Goal: Information Seeking & Learning: Learn about a topic

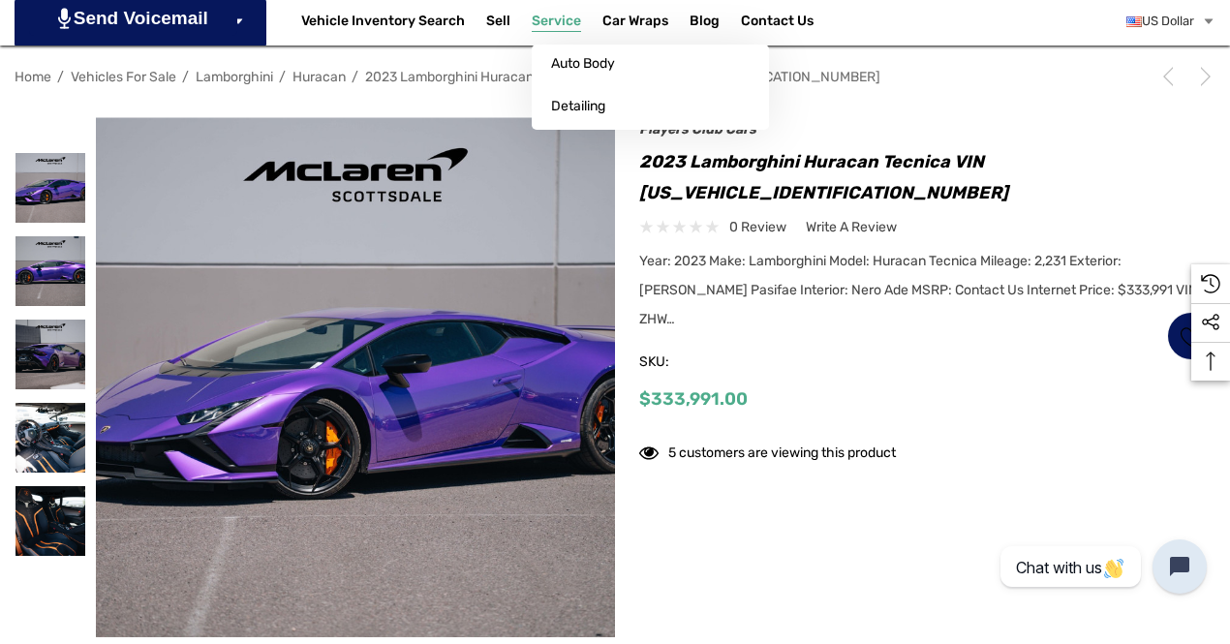
scroll to position [387, 0]
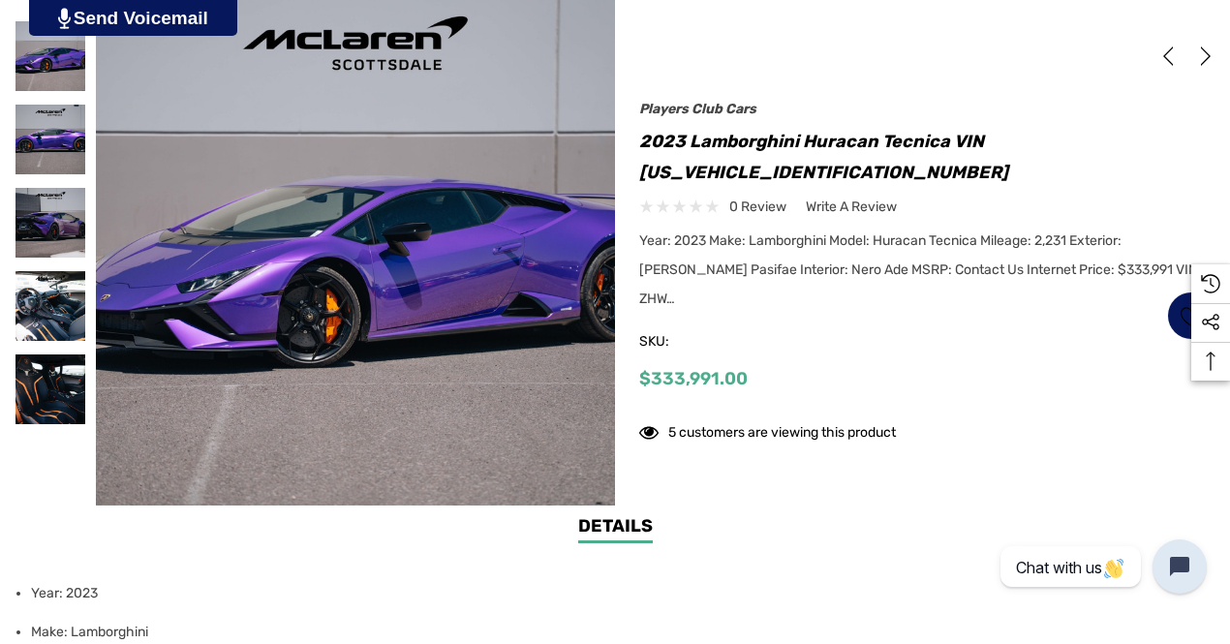
click at [240, 246] on img at bounding box center [515, 245] width 1240 height 826
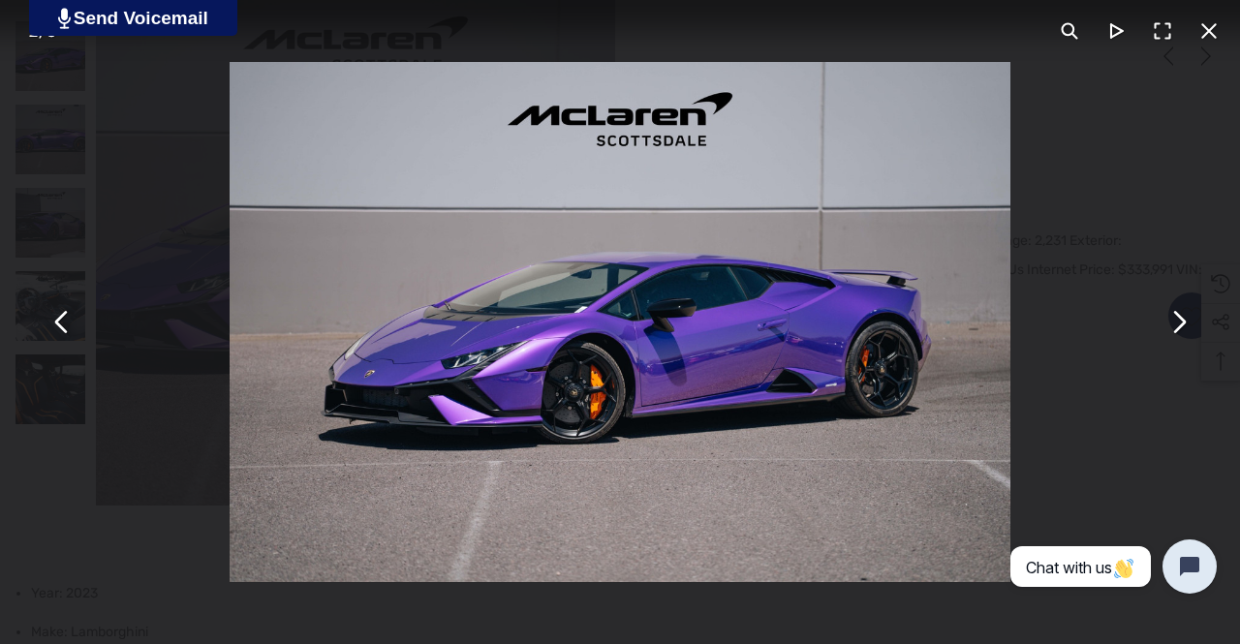
click at [1182, 326] on button "You can close this modal content with the ESC key" at bounding box center [1178, 322] width 46 height 46
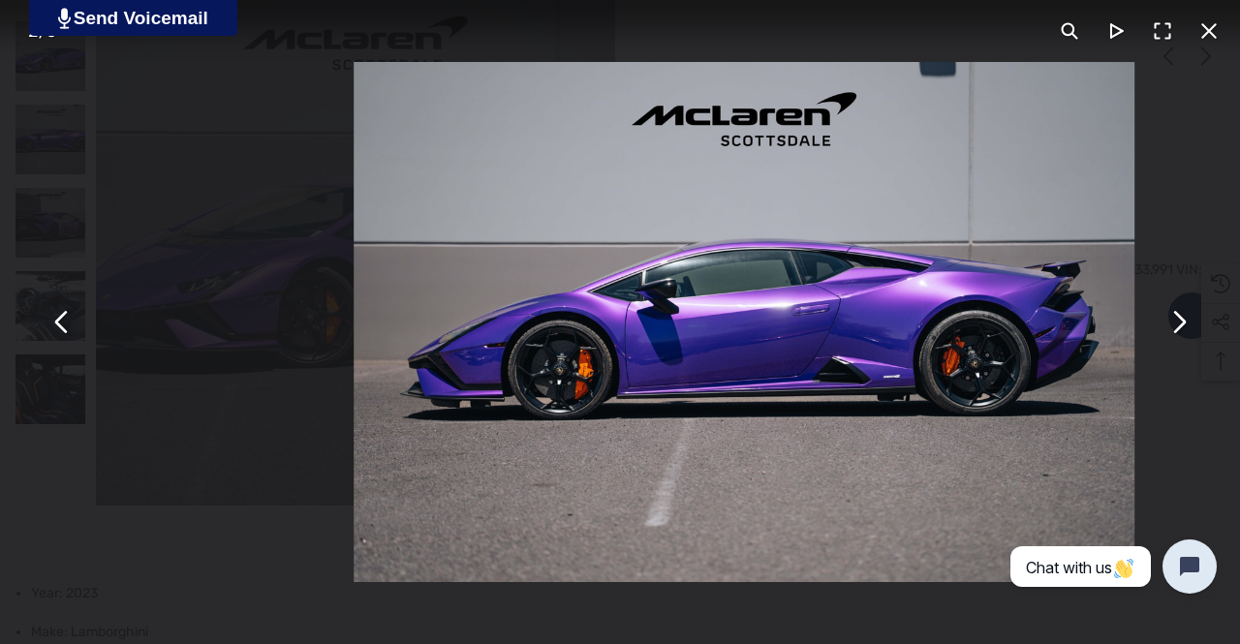
click at [1180, 327] on button "You can close this modal content with the ESC key" at bounding box center [1178, 322] width 46 height 46
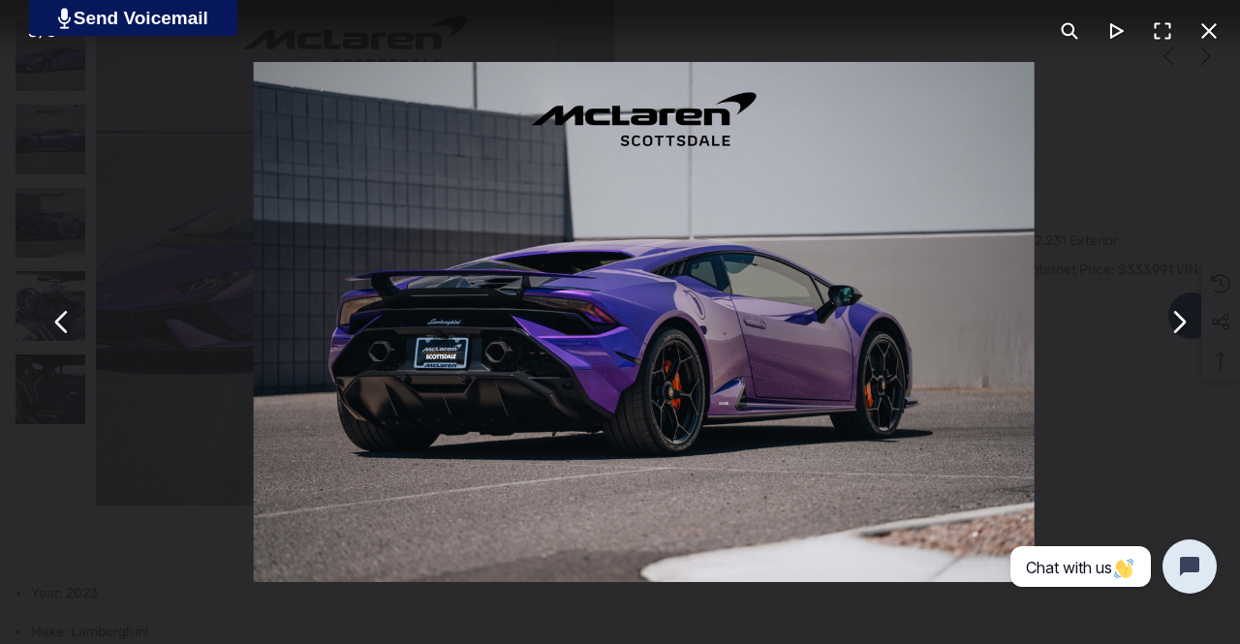
click at [1178, 328] on button "You can close this modal content with the ESC key" at bounding box center [1178, 322] width 46 height 46
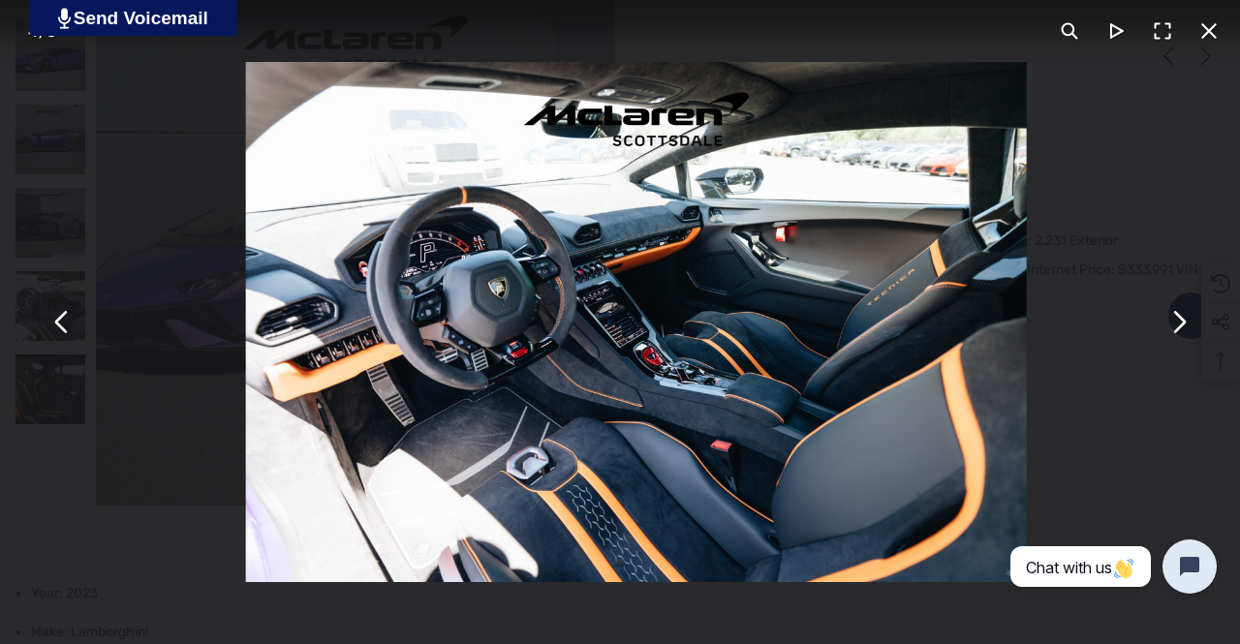
click at [1177, 328] on button "You can close this modal content with the ESC key" at bounding box center [1178, 322] width 46 height 46
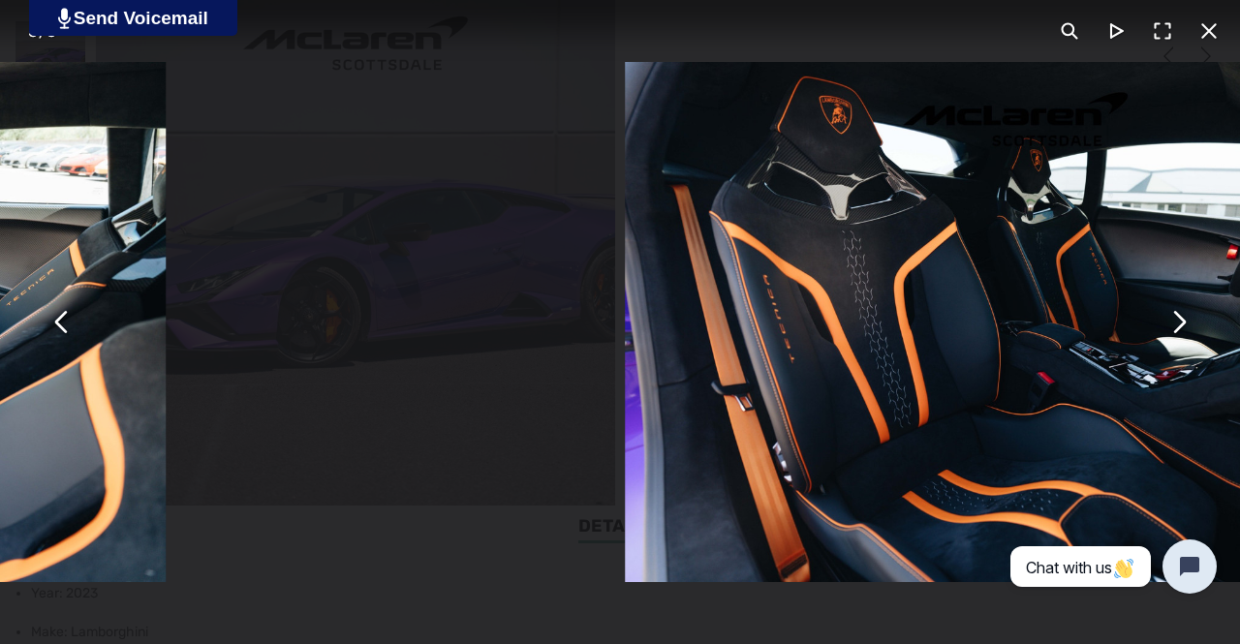
click at [1177, 328] on button "You can close this modal content with the ESC key" at bounding box center [1178, 322] width 46 height 46
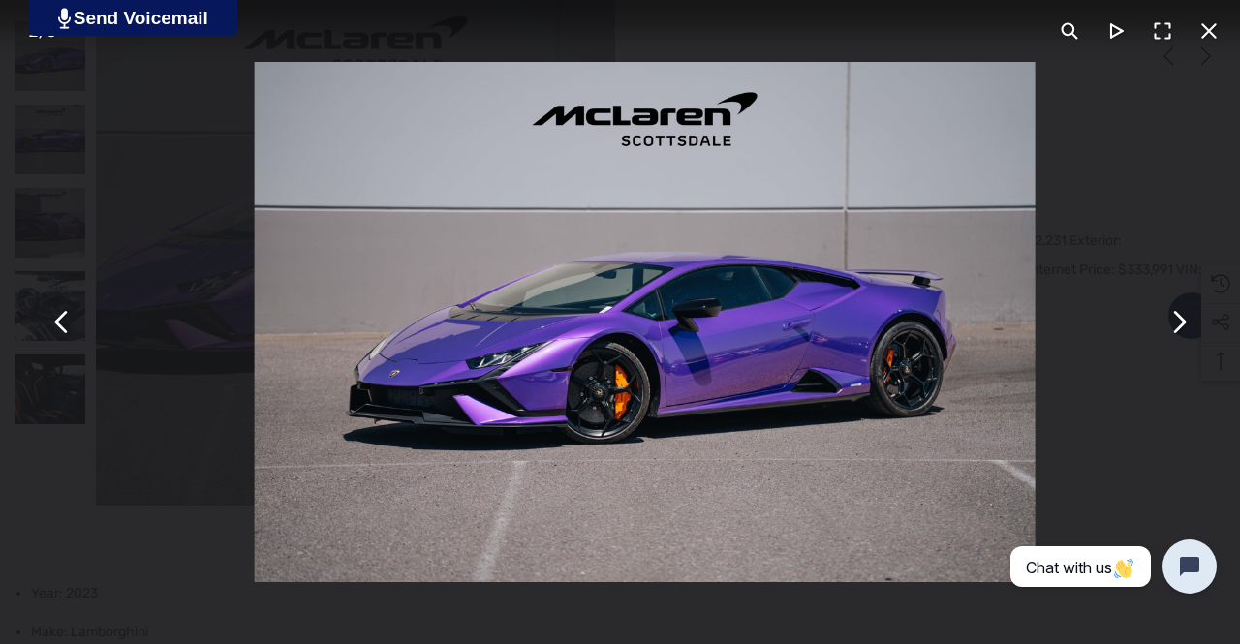
click at [1177, 329] on button "You can close this modal content with the ESC key" at bounding box center [1178, 322] width 46 height 46
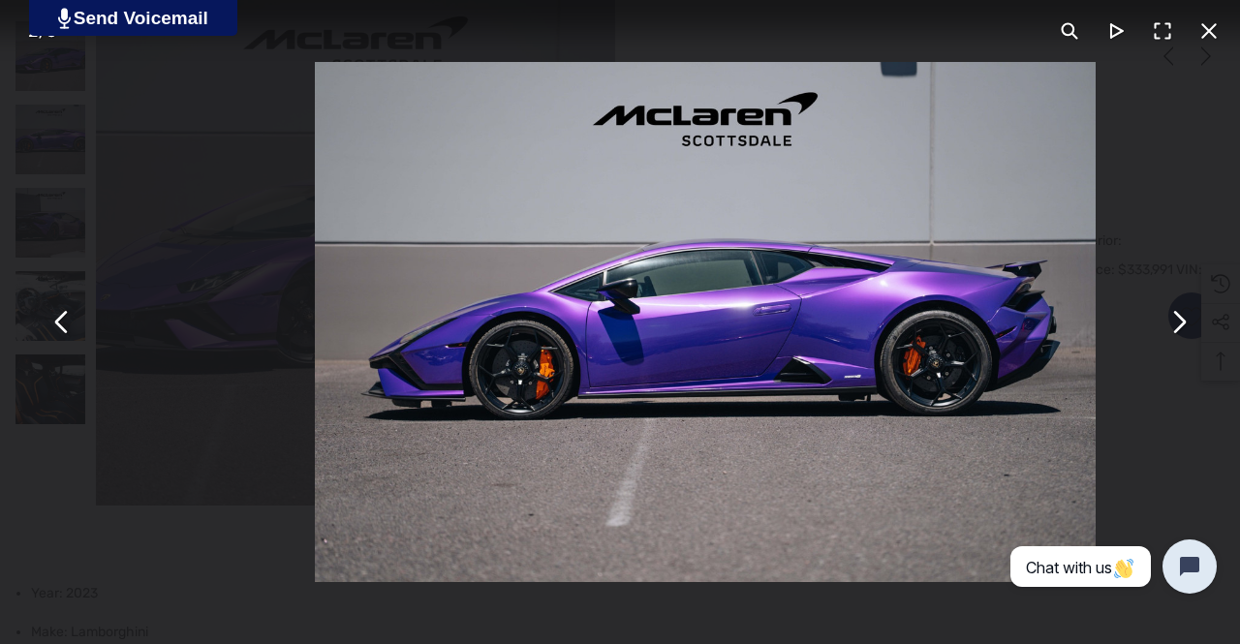
click at [1177, 329] on button "You can close this modal content with the ESC key" at bounding box center [1178, 322] width 46 height 46
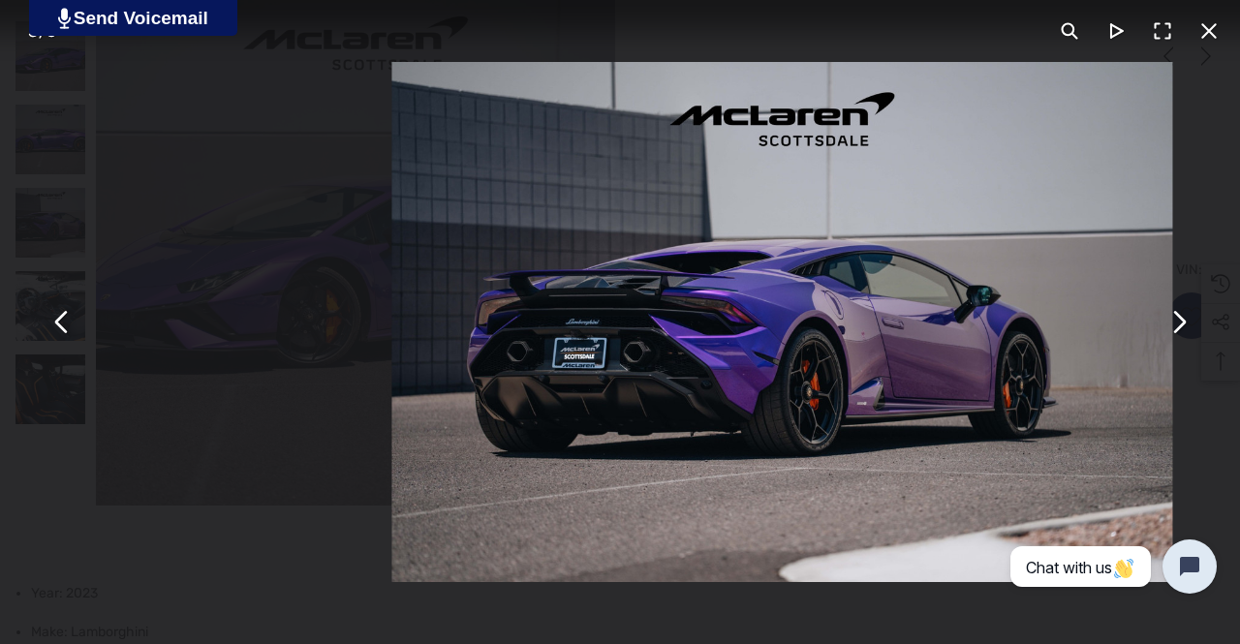
click at [1176, 329] on button "You can close this modal content with the ESC key" at bounding box center [1178, 322] width 46 height 46
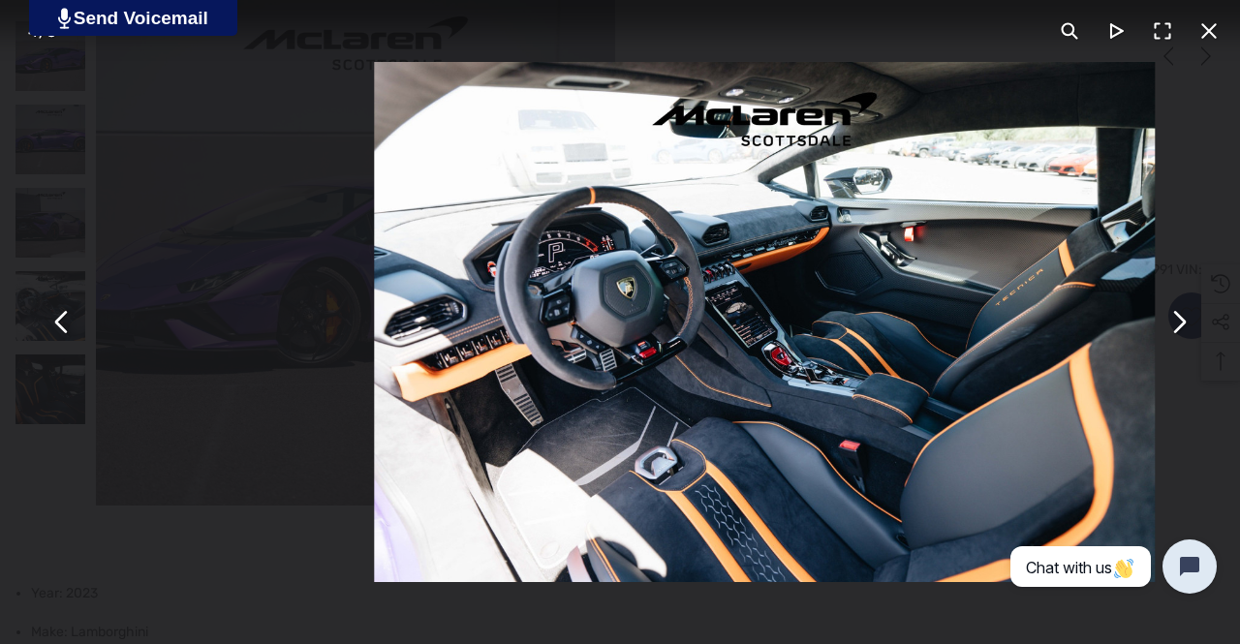
click at [1176, 329] on button "You can close this modal content with the ESC key" at bounding box center [1178, 322] width 46 height 46
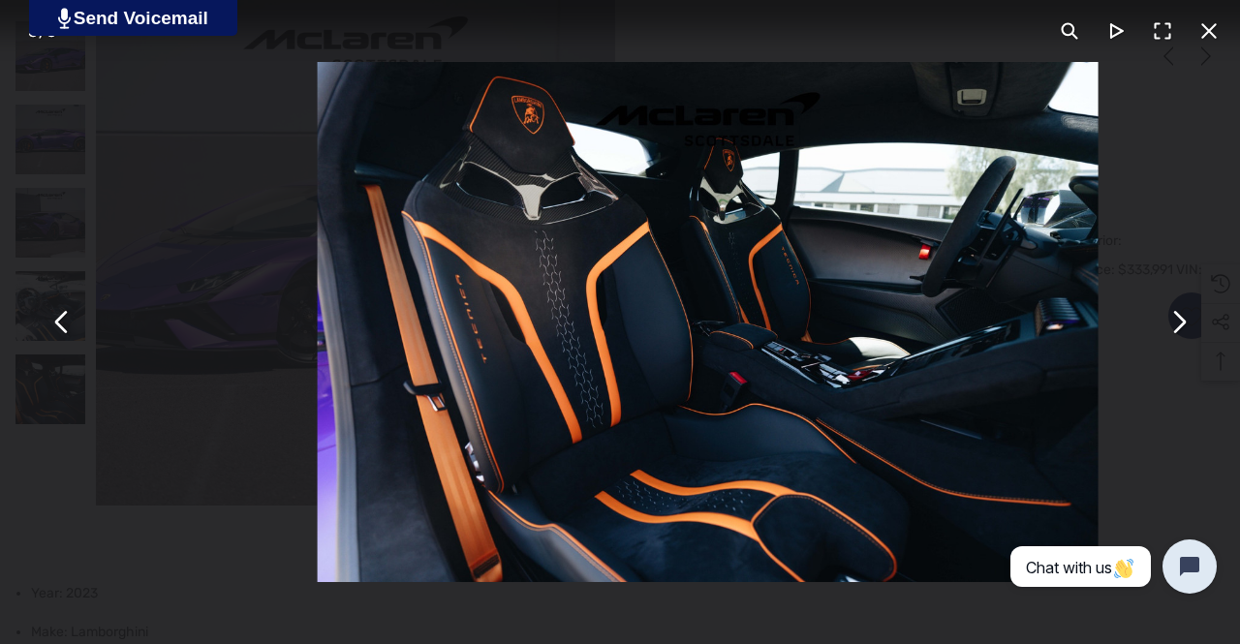
click at [1176, 329] on button "You can close this modal content with the ESC key" at bounding box center [1178, 322] width 46 height 46
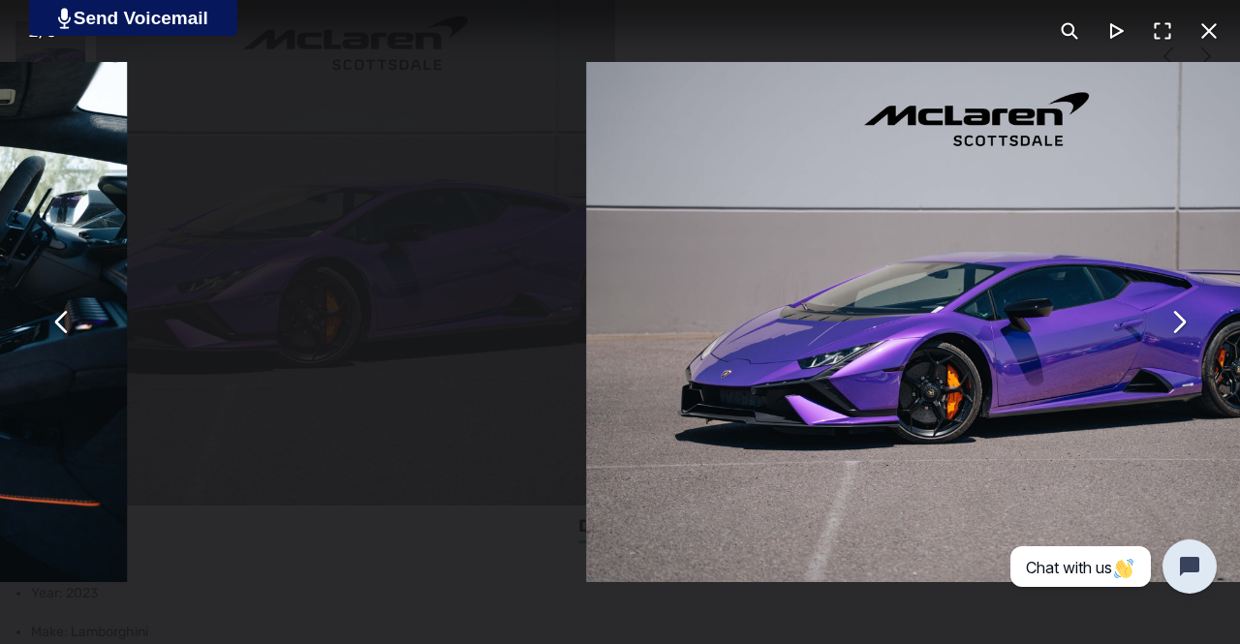
click at [1176, 329] on button "You can close this modal content with the ESC key" at bounding box center [1178, 322] width 46 height 46
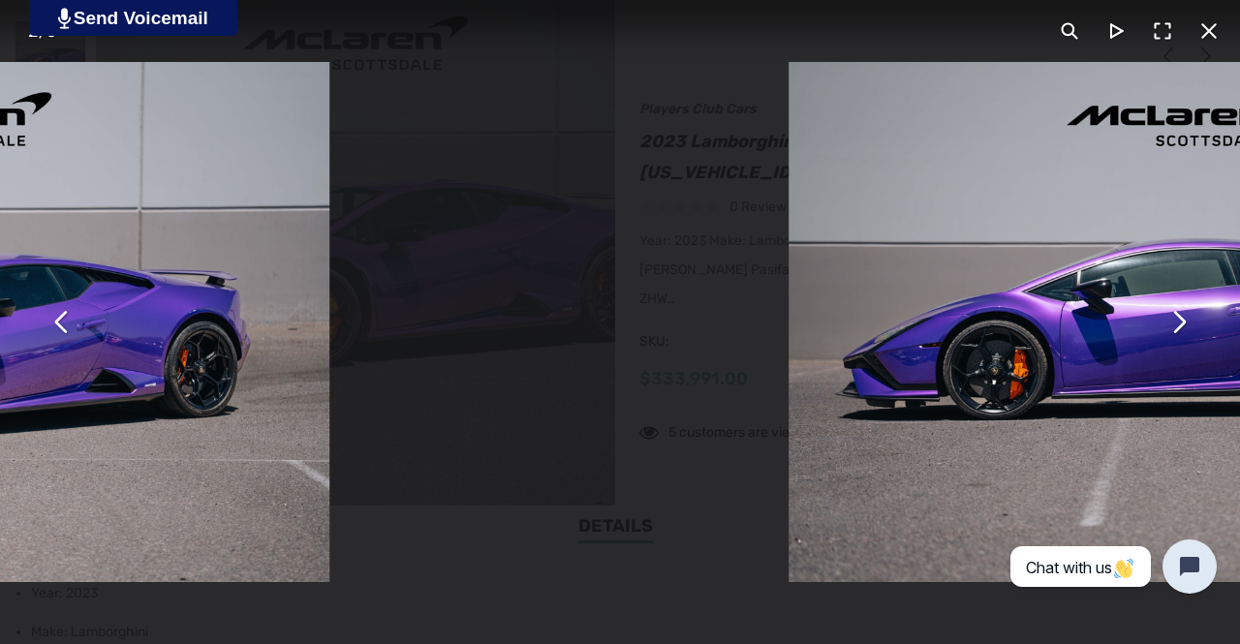
click at [1176, 329] on button "You can close this modal content with the ESC key" at bounding box center [1178, 322] width 46 height 46
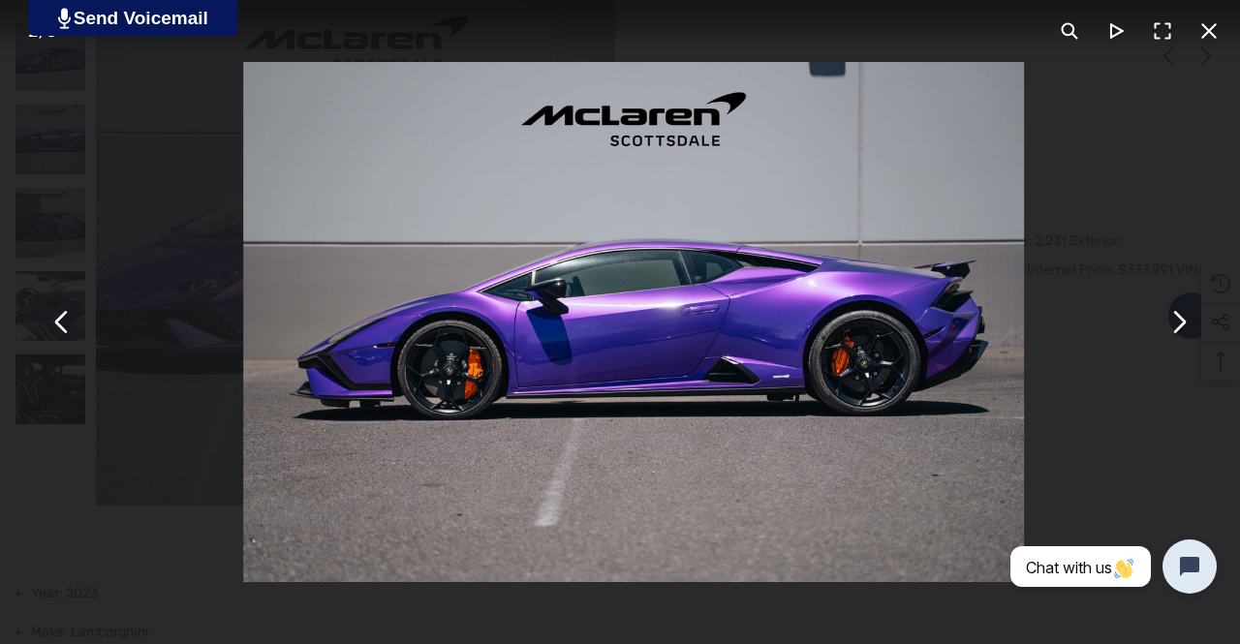
click at [1175, 330] on button "You can close this modal content with the ESC key" at bounding box center [1178, 322] width 46 height 46
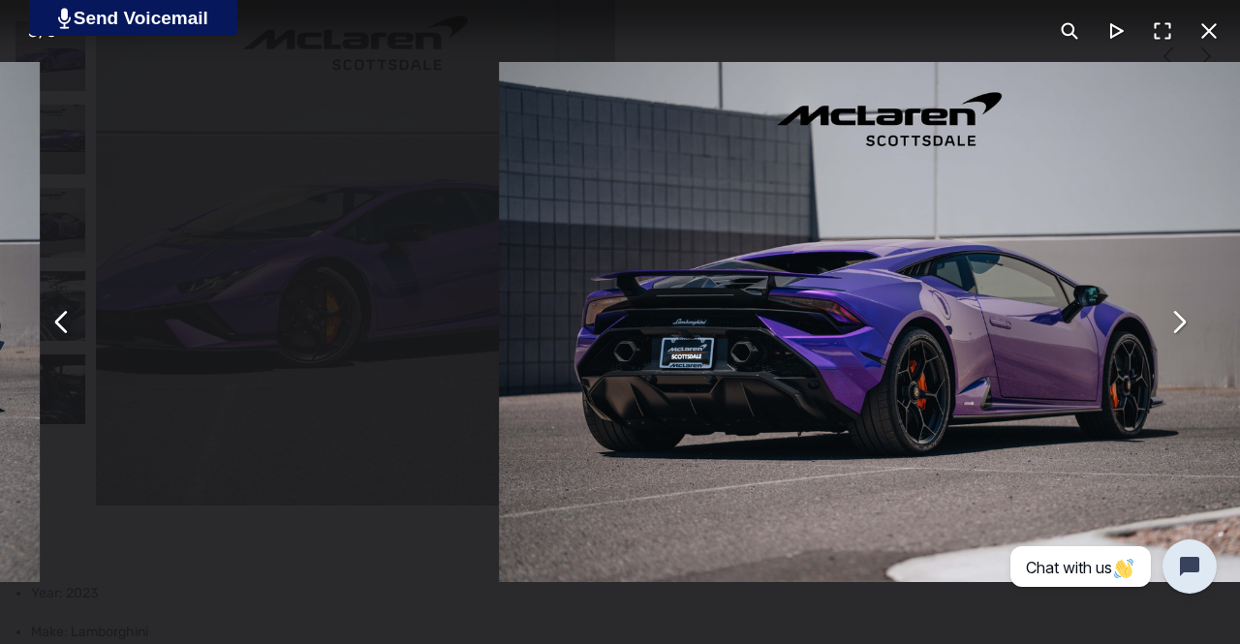
click at [1172, 330] on button "You can close this modal content with the ESC key" at bounding box center [1178, 322] width 46 height 46
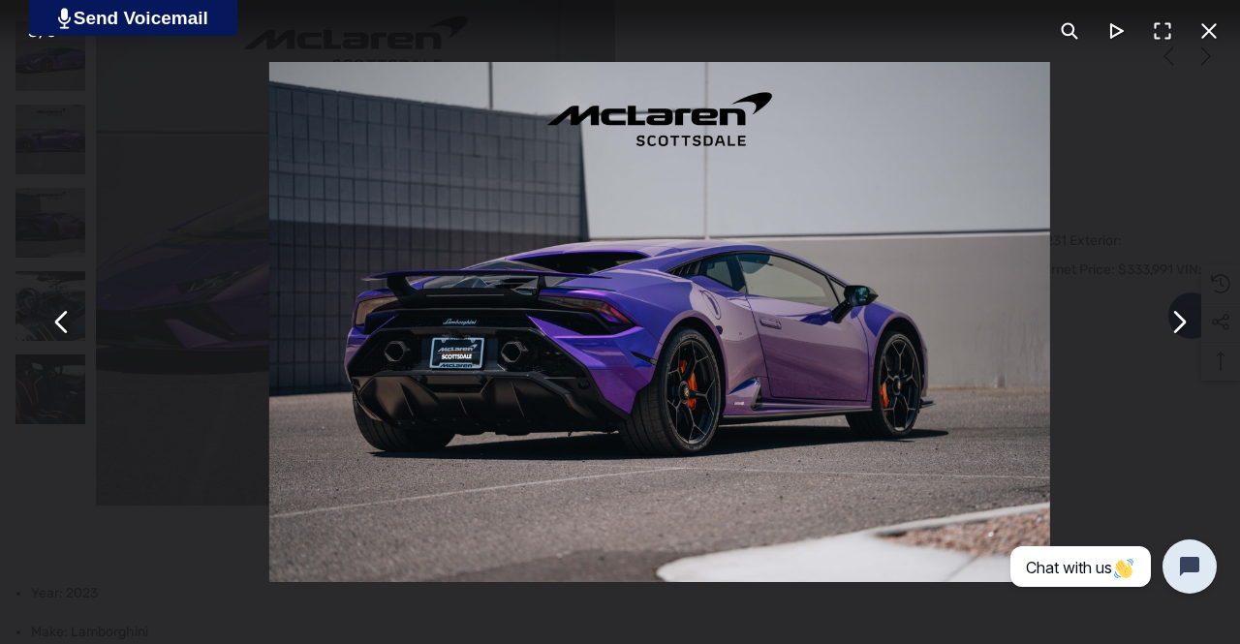
click at [1172, 330] on button "You can close this modal content with the ESC key" at bounding box center [1178, 322] width 46 height 46
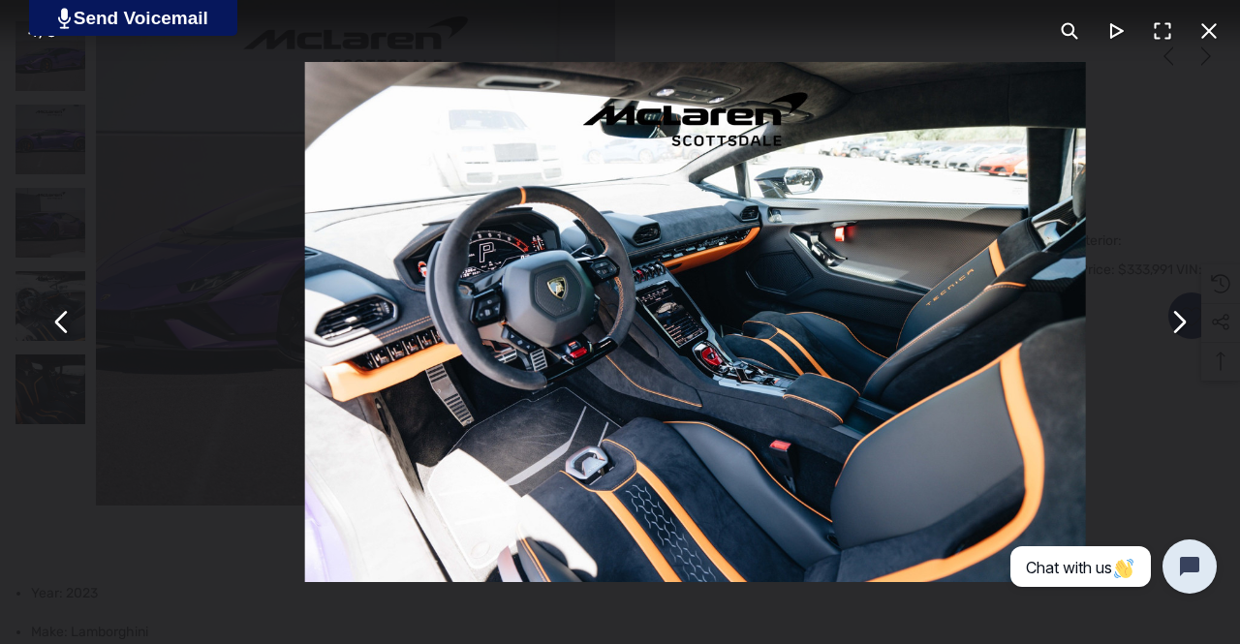
click at [1172, 330] on button "You can close this modal content with the ESC key" at bounding box center [1178, 322] width 46 height 46
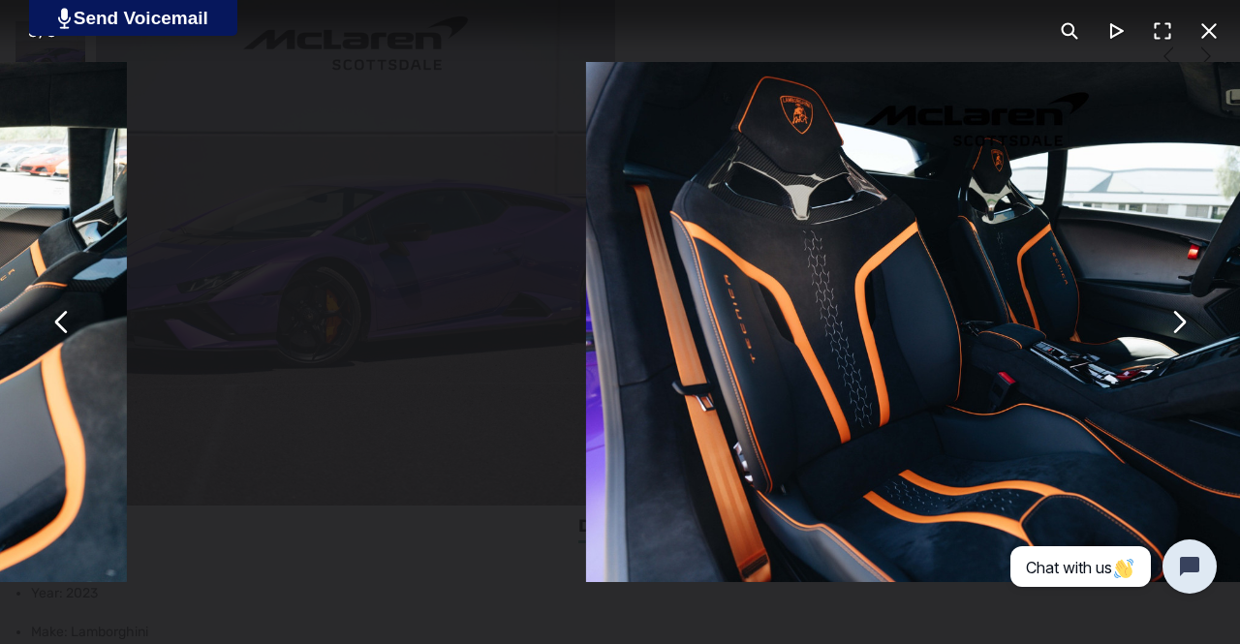
click at [1172, 330] on button "You can close this modal content with the ESC key" at bounding box center [1178, 322] width 46 height 46
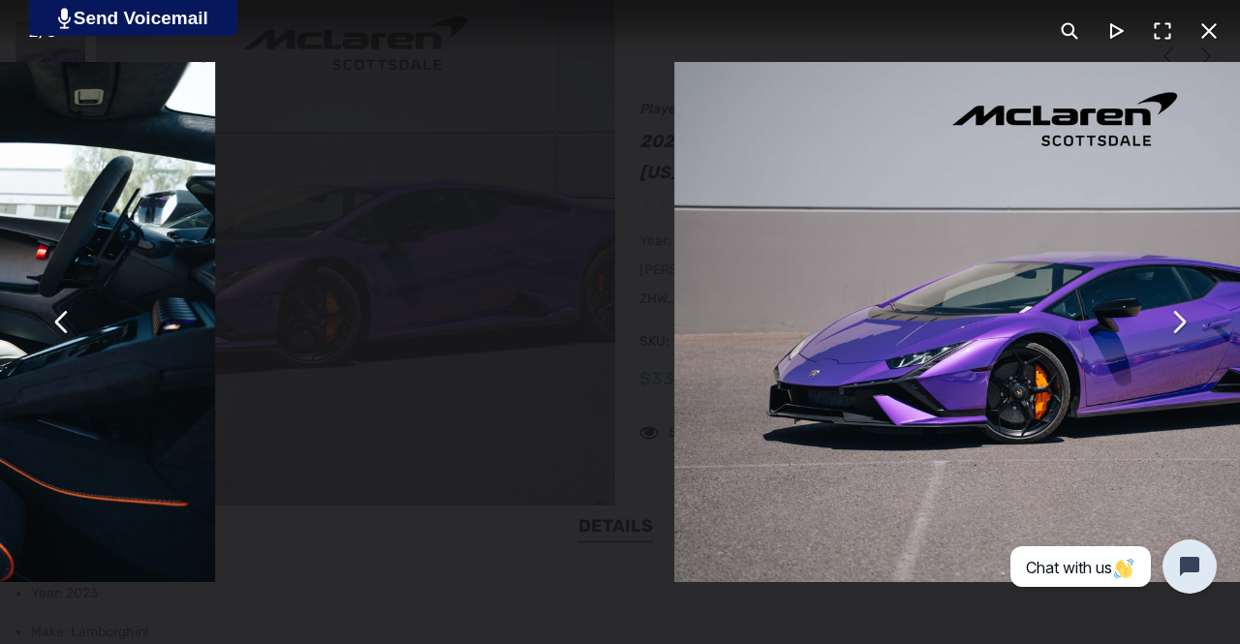
click at [1172, 330] on button "You can close this modal content with the ESC key" at bounding box center [1178, 322] width 46 height 46
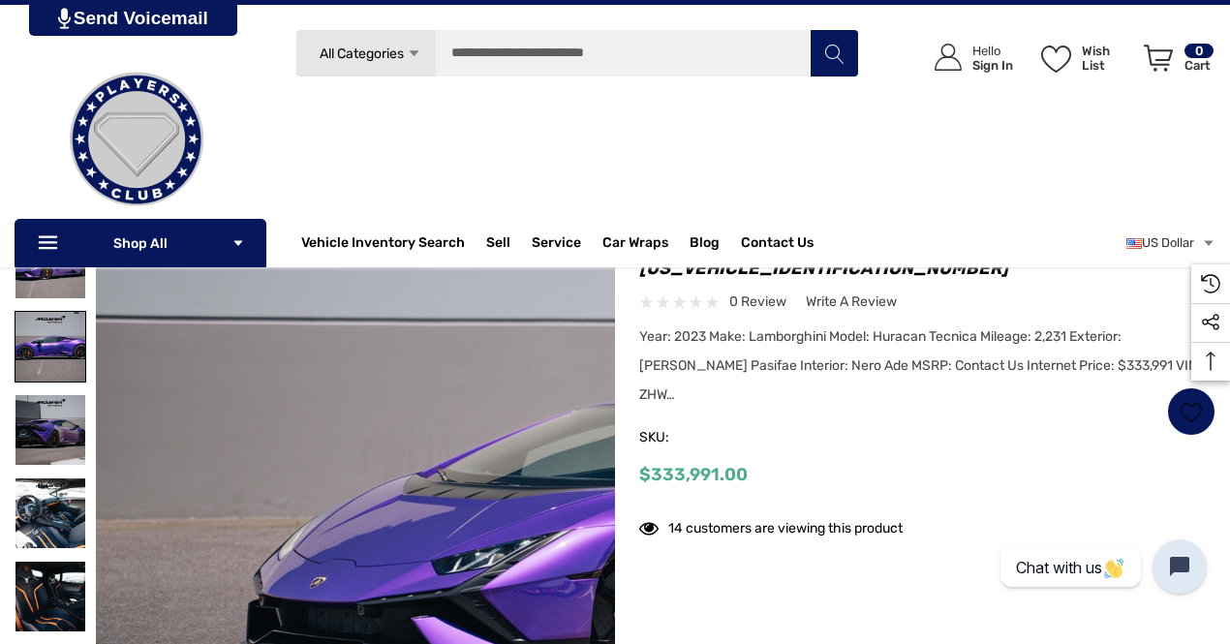
scroll to position [97, 0]
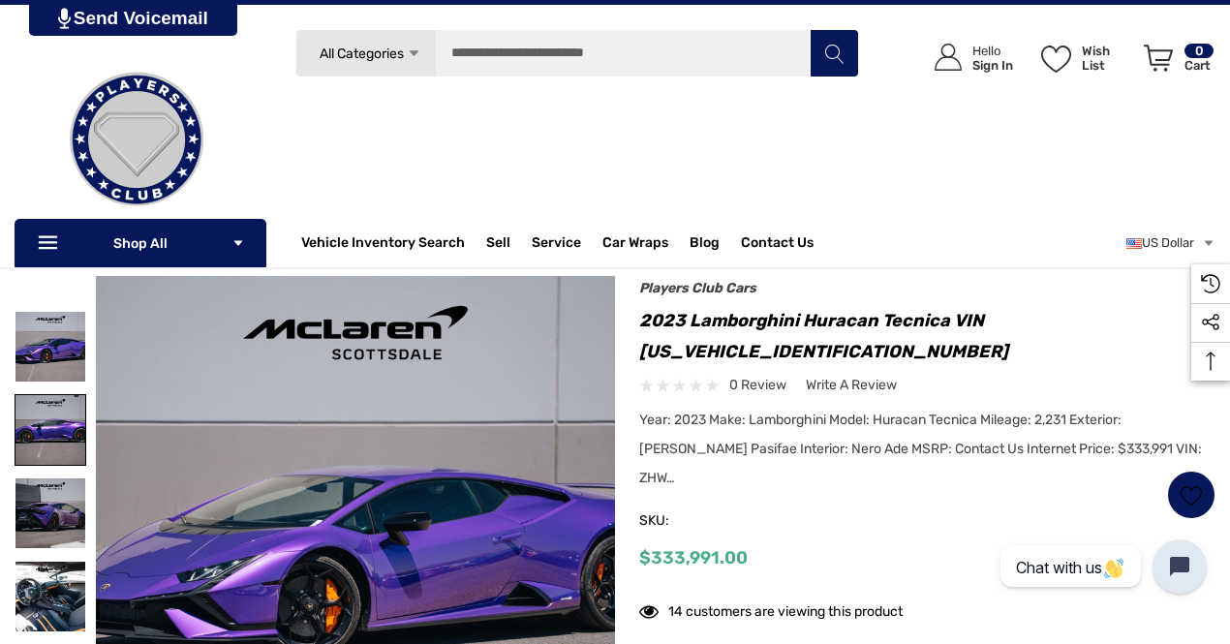
click at [70, 417] on img at bounding box center [50, 430] width 70 height 70
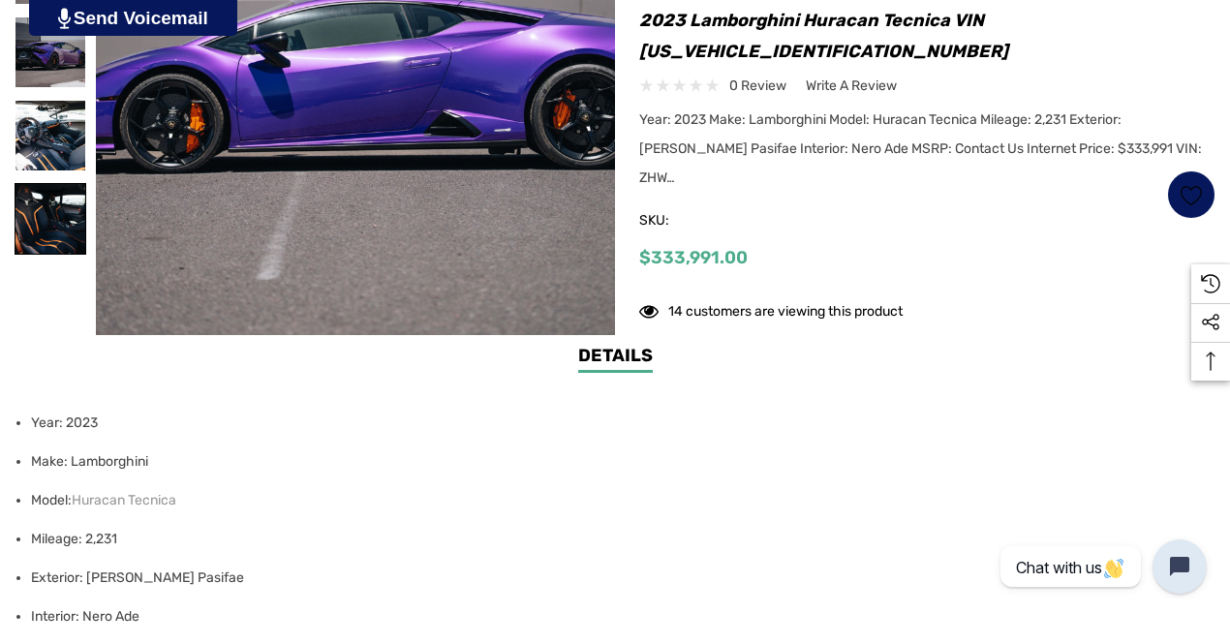
scroll to position [387, 0]
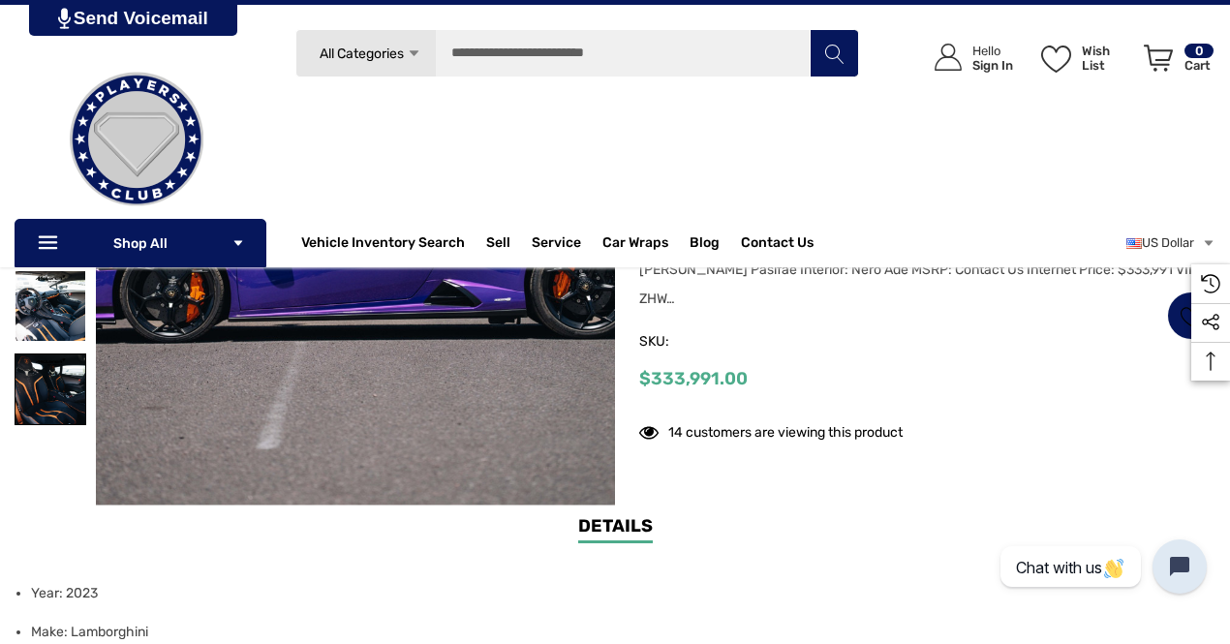
click at [61, 412] on img at bounding box center [50, 390] width 70 height 70
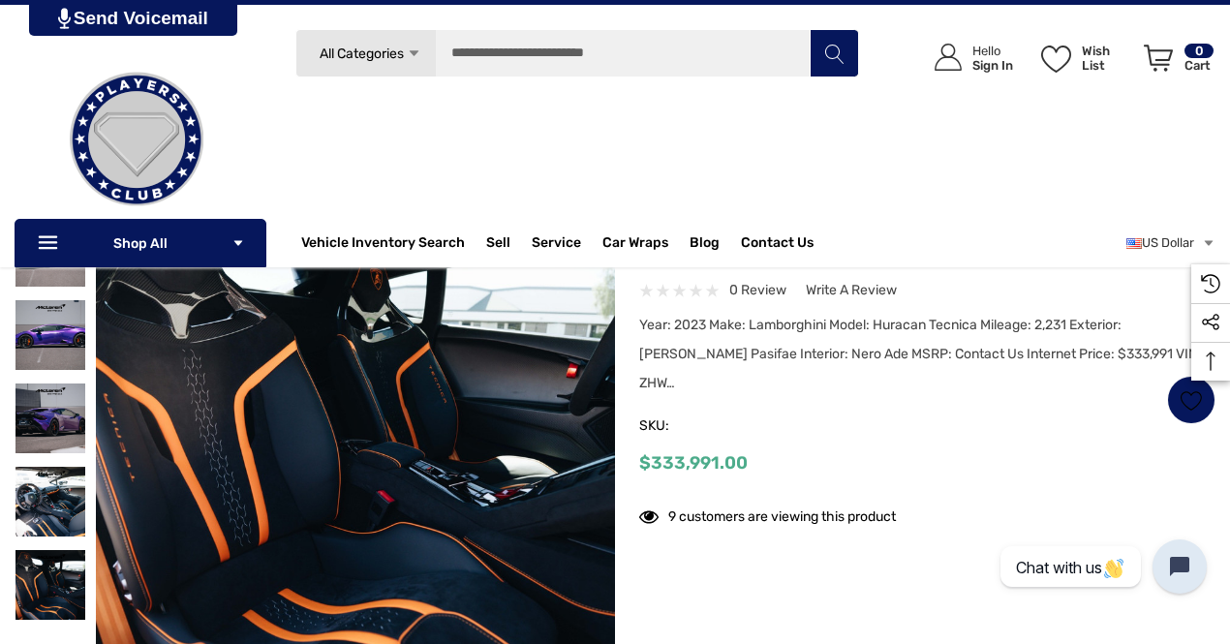
scroll to position [97, 0]
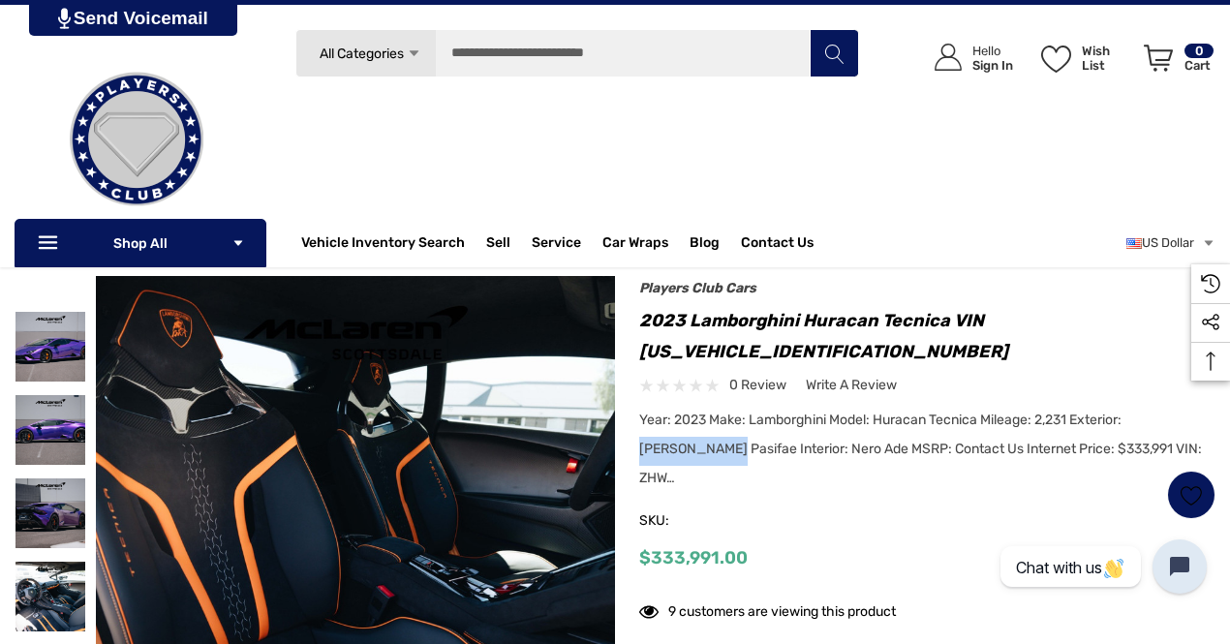
drag, startPoint x: 1131, startPoint y: 423, endPoint x: 1223, endPoint y: 406, distance: 93.7
click at [1223, 406] on div "Home Vehicles For Sale Lamborghini [GEOGRAPHIC_DATA] 2023 Lamborghini Huracan T…" at bounding box center [615, 507] width 1230 height 577
copy span "[PERSON_NAME] Pasifae"
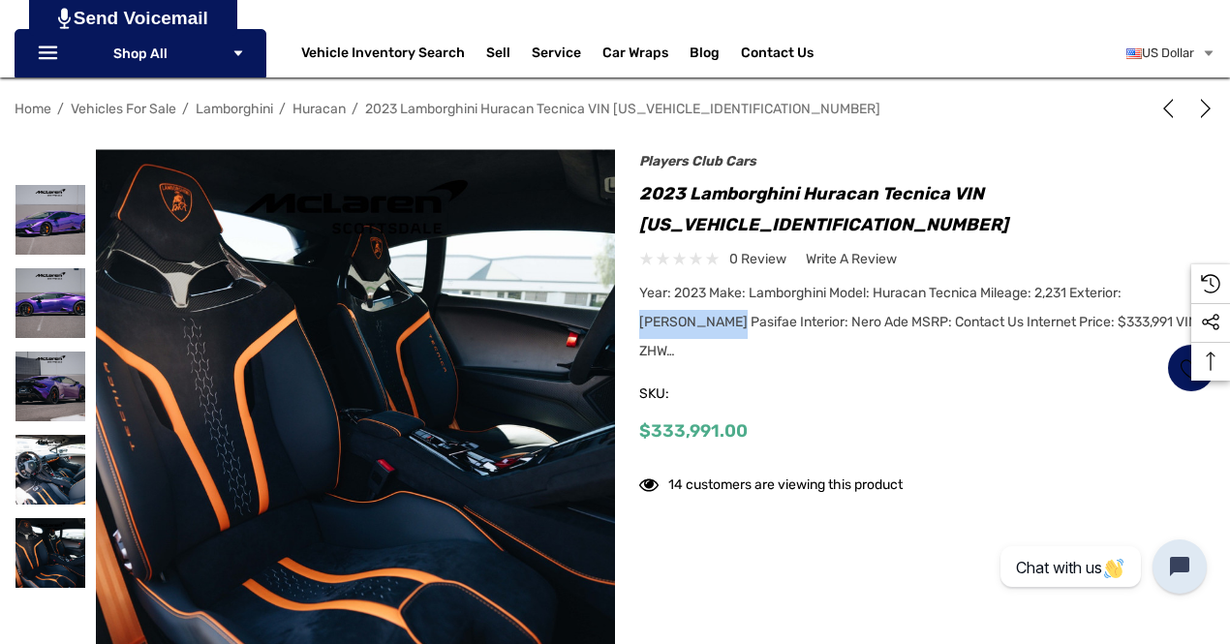
scroll to position [291, 0]
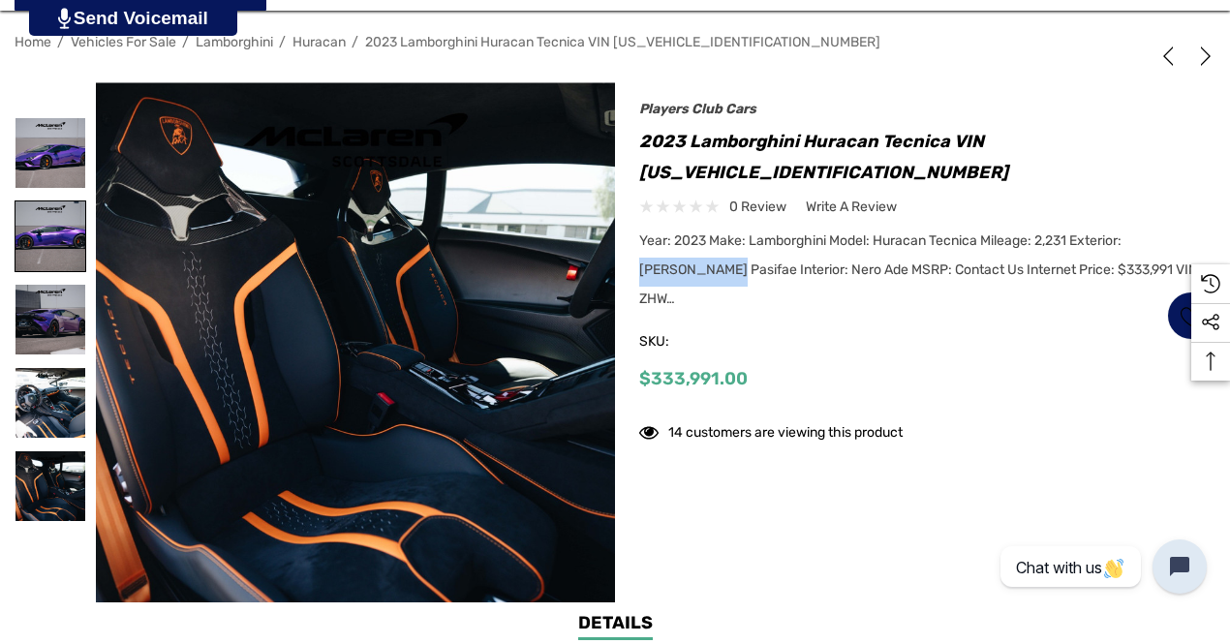
click at [69, 214] on img at bounding box center [50, 236] width 70 height 70
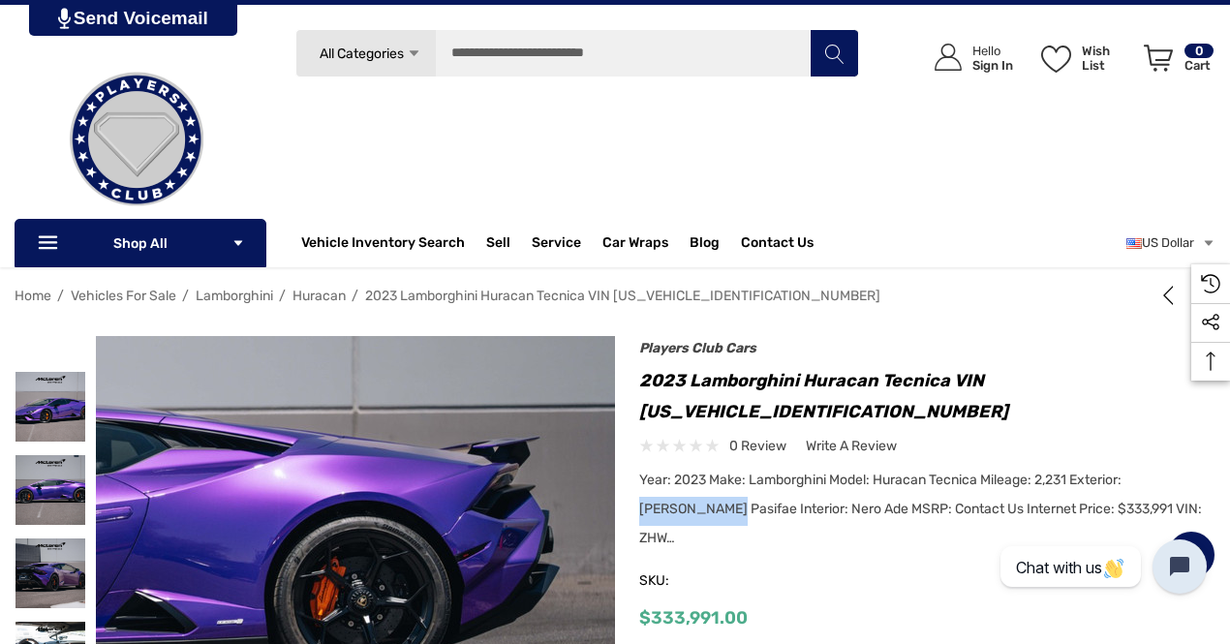
scroll to position [0, 0]
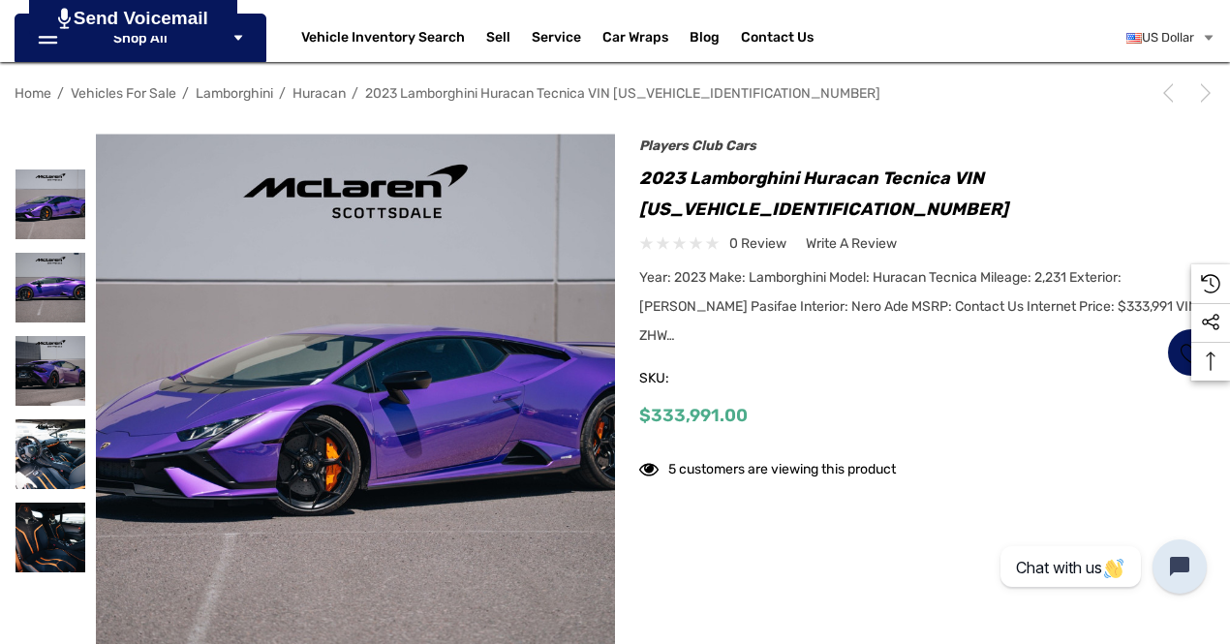
scroll to position [387, 0]
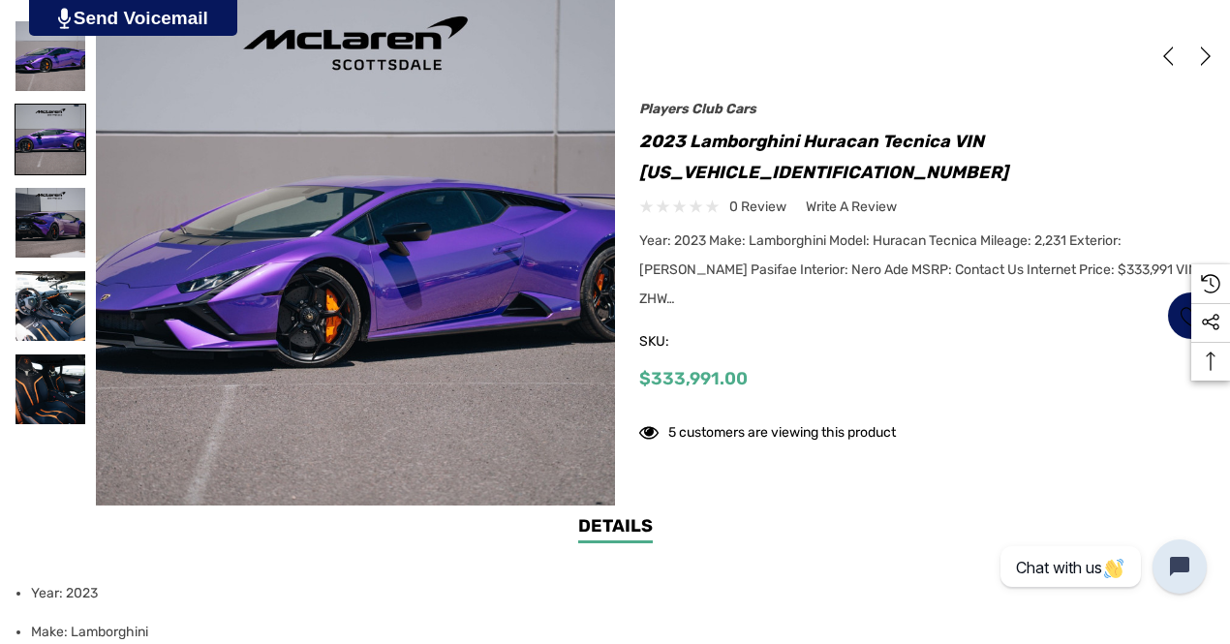
click at [71, 160] on img at bounding box center [50, 140] width 70 height 70
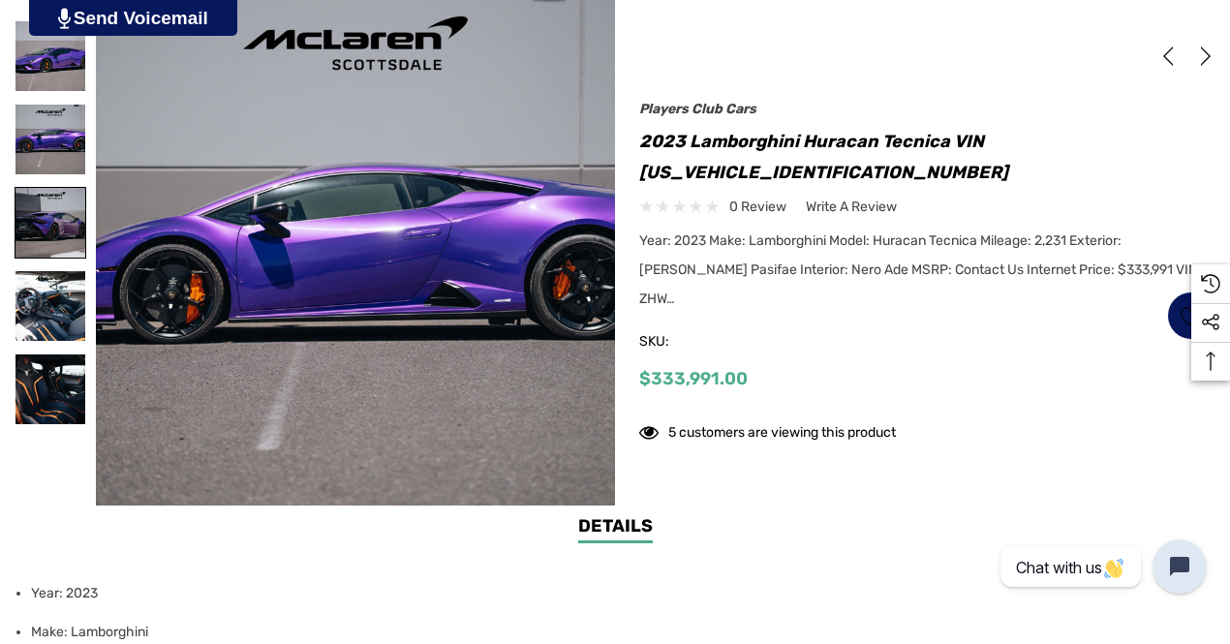
click at [57, 203] on img at bounding box center [50, 223] width 70 height 70
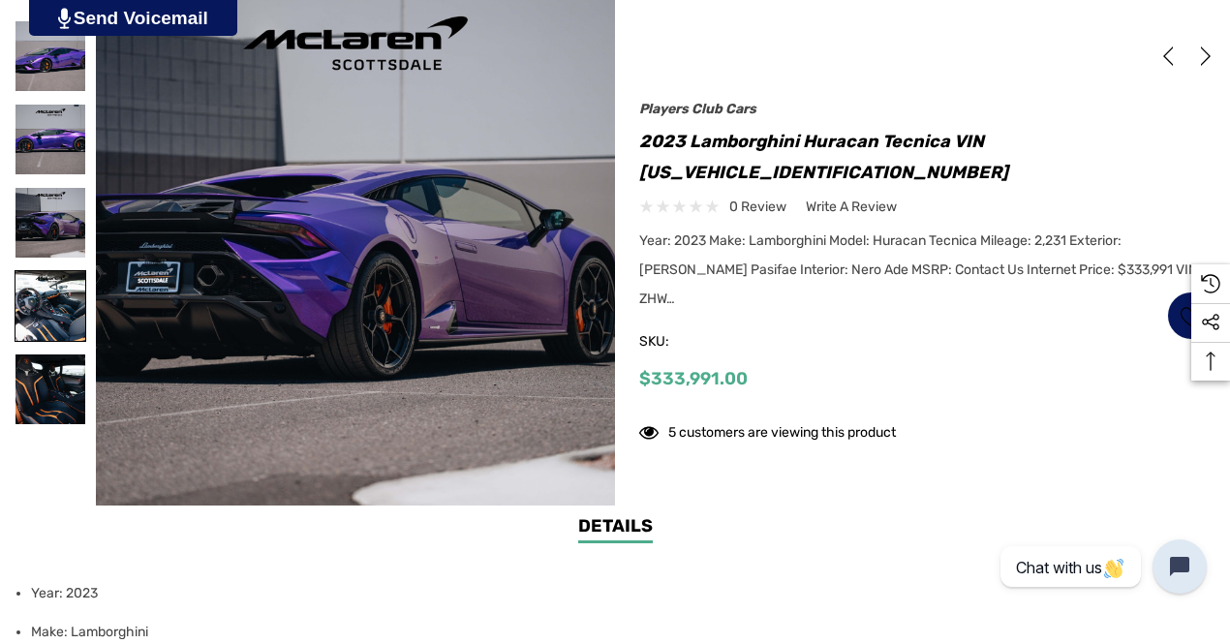
drag, startPoint x: 61, startPoint y: 277, endPoint x: 58, endPoint y: 308, distance: 31.1
click at [60, 278] on img at bounding box center [50, 306] width 70 height 70
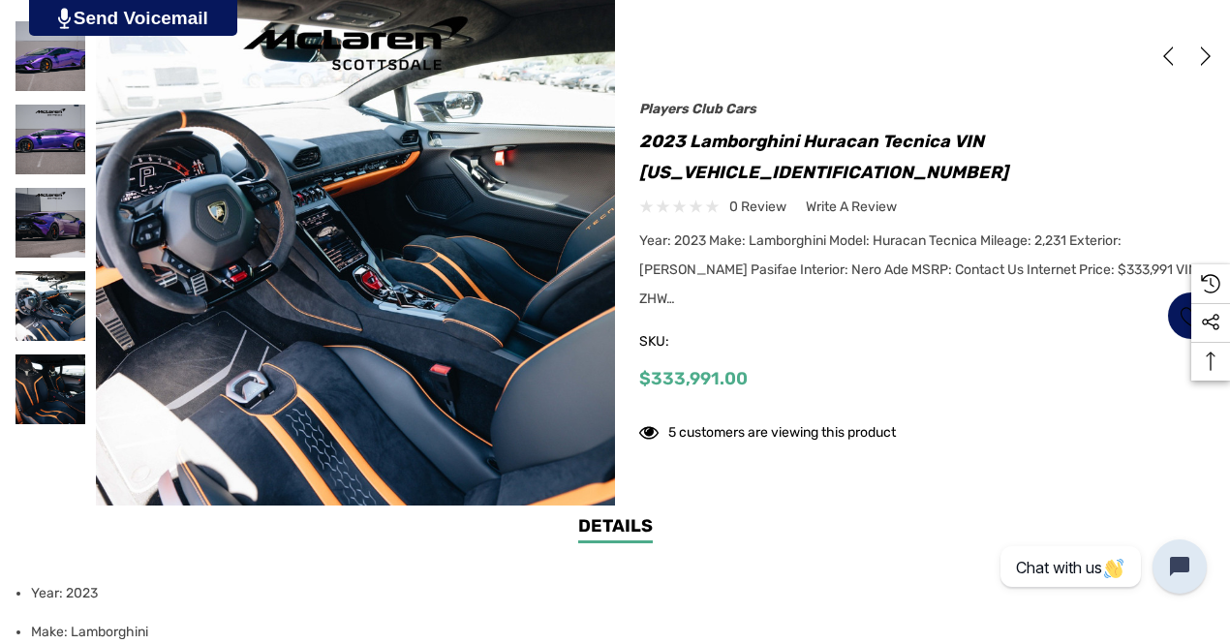
click at [57, 343] on div at bounding box center [51, 305] width 72 height 83
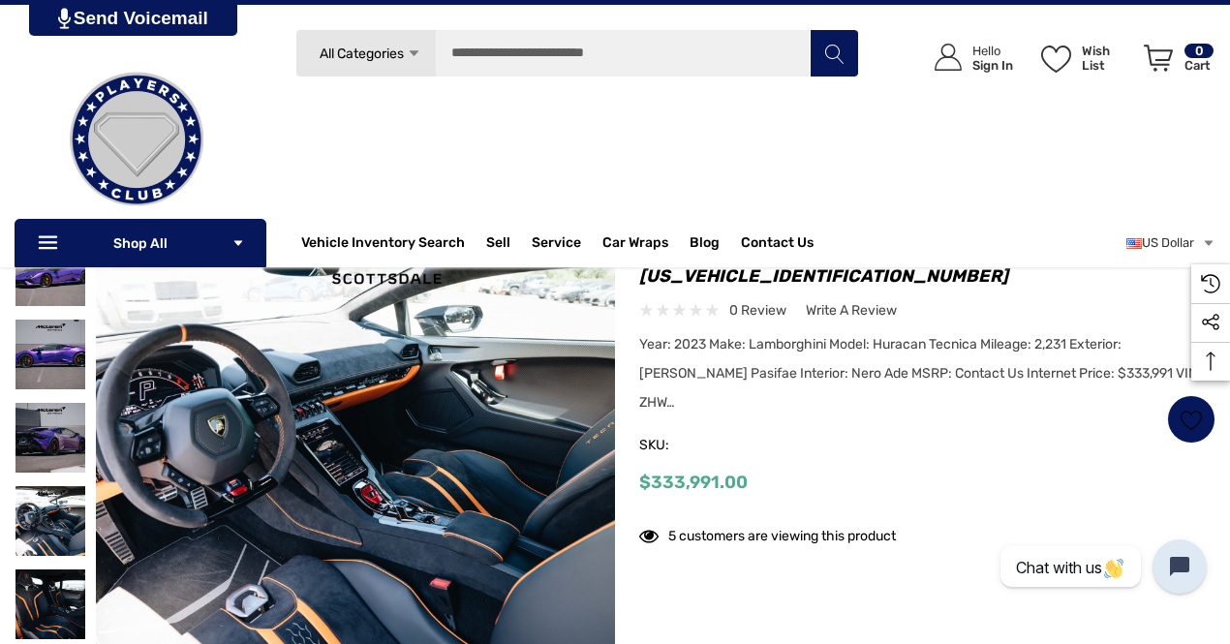
scroll to position [0, 0]
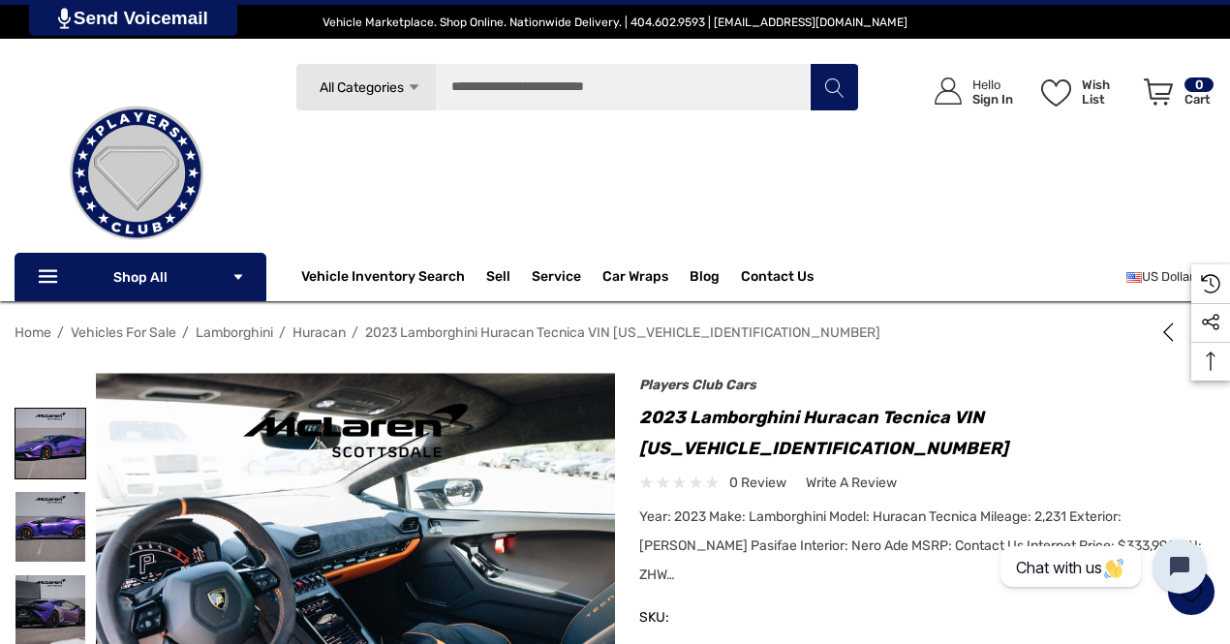
click at [66, 443] on img at bounding box center [50, 444] width 70 height 70
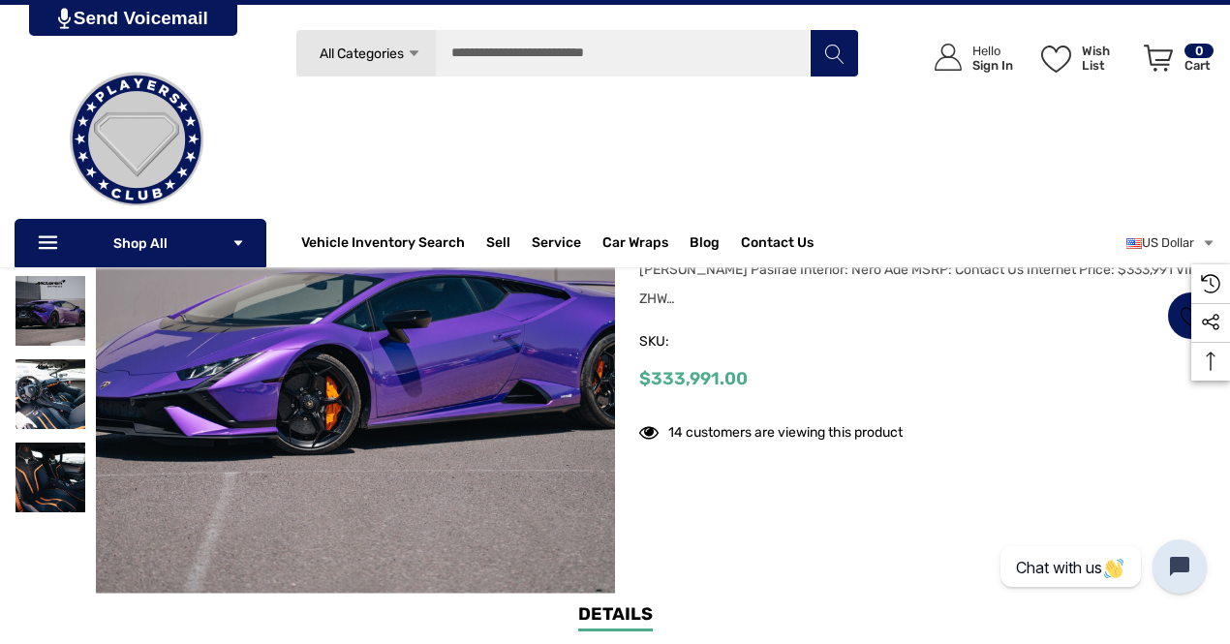
scroll to position [194, 0]
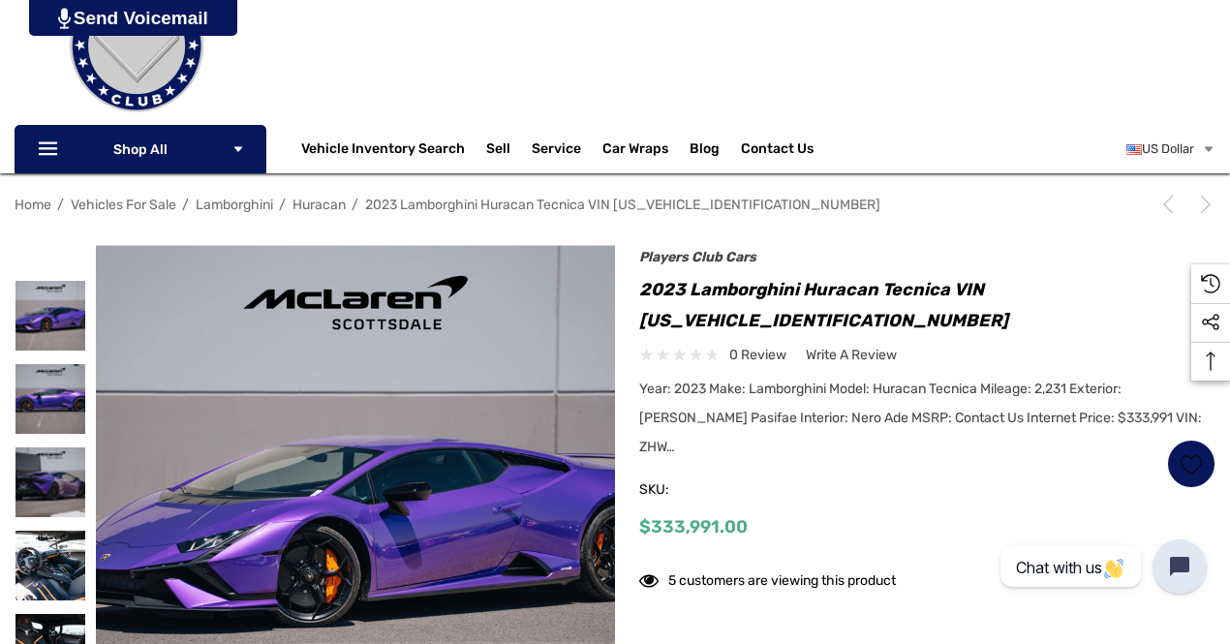
scroll to position [291, 0]
